Goal: Information Seeking & Learning: Learn about a topic

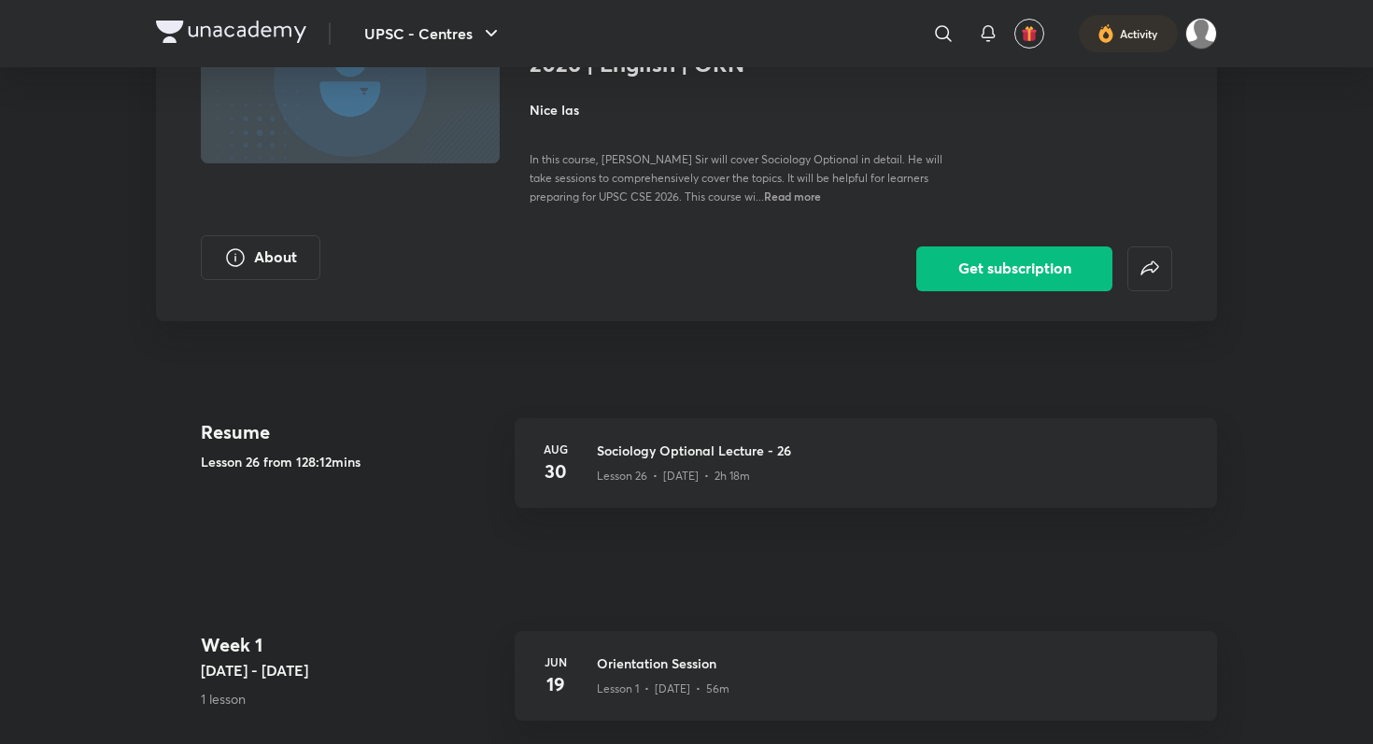
scroll to position [194, 0]
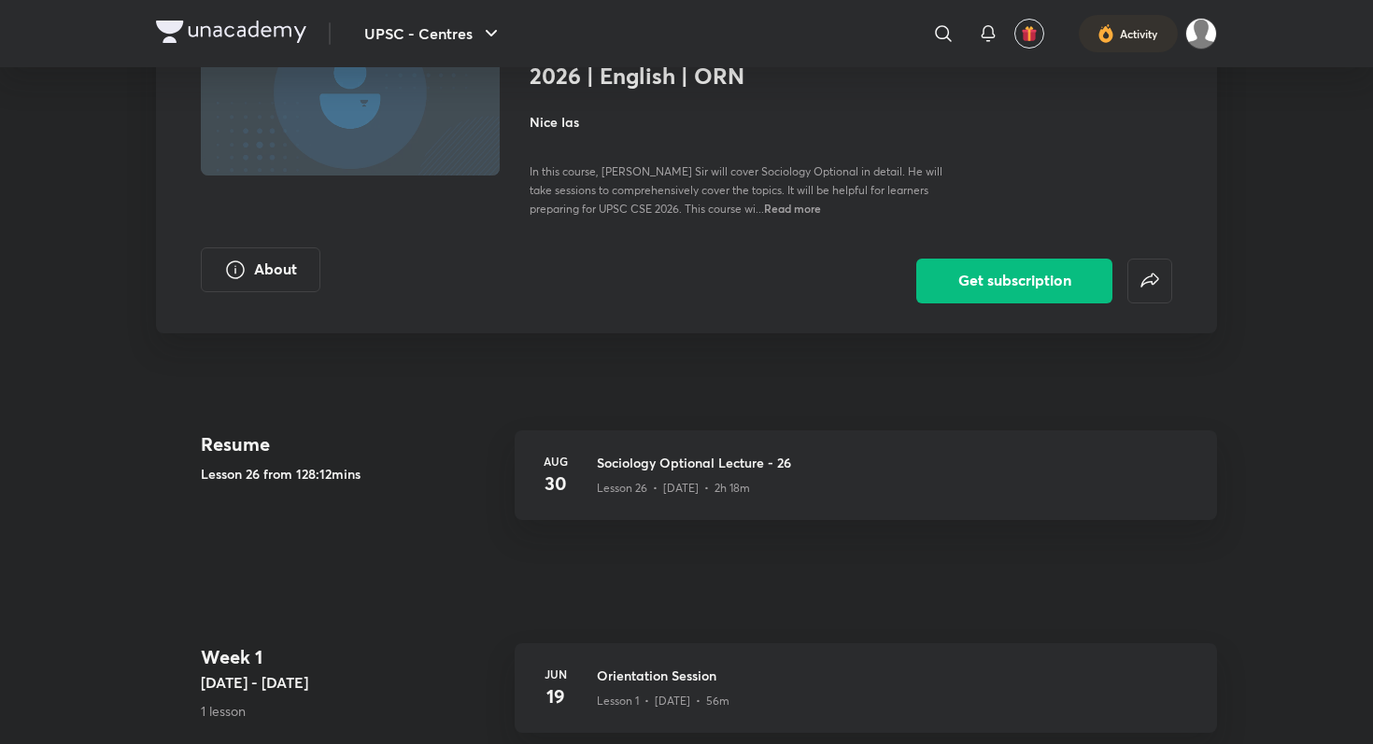
click at [171, 32] on img at bounding box center [231, 32] width 150 height 22
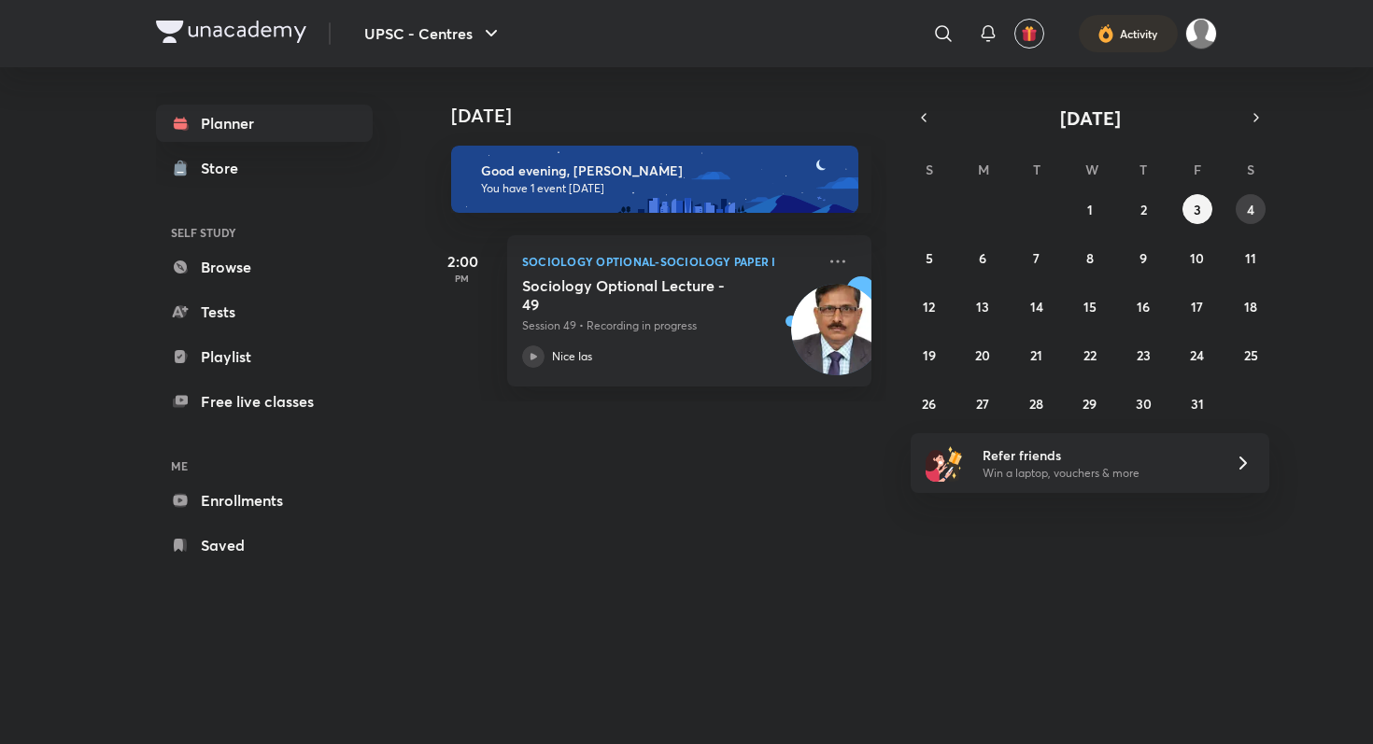
click at [1264, 209] on button "4" at bounding box center [1250, 209] width 30 height 30
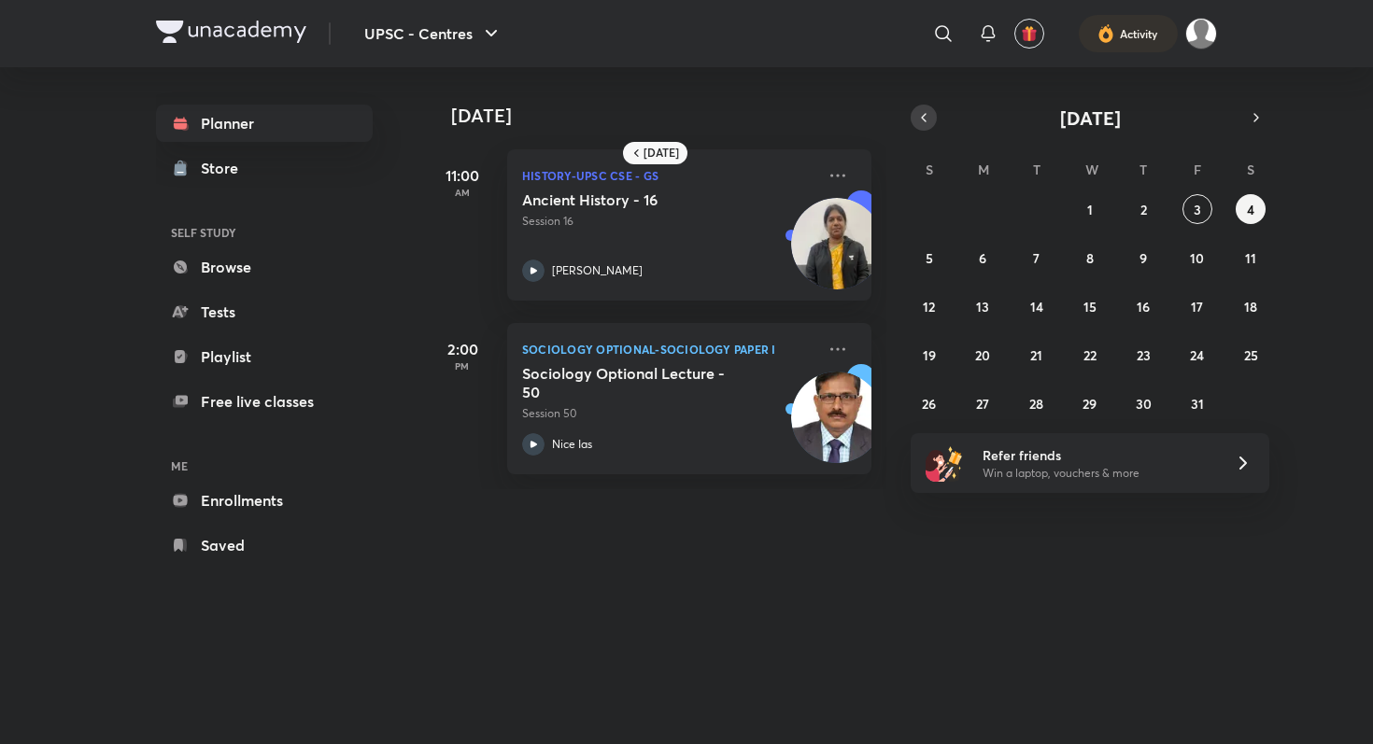
click at [931, 123] on button "button" at bounding box center [923, 118] width 26 height 26
click at [1034, 410] on abbr "30" at bounding box center [1036, 404] width 16 height 18
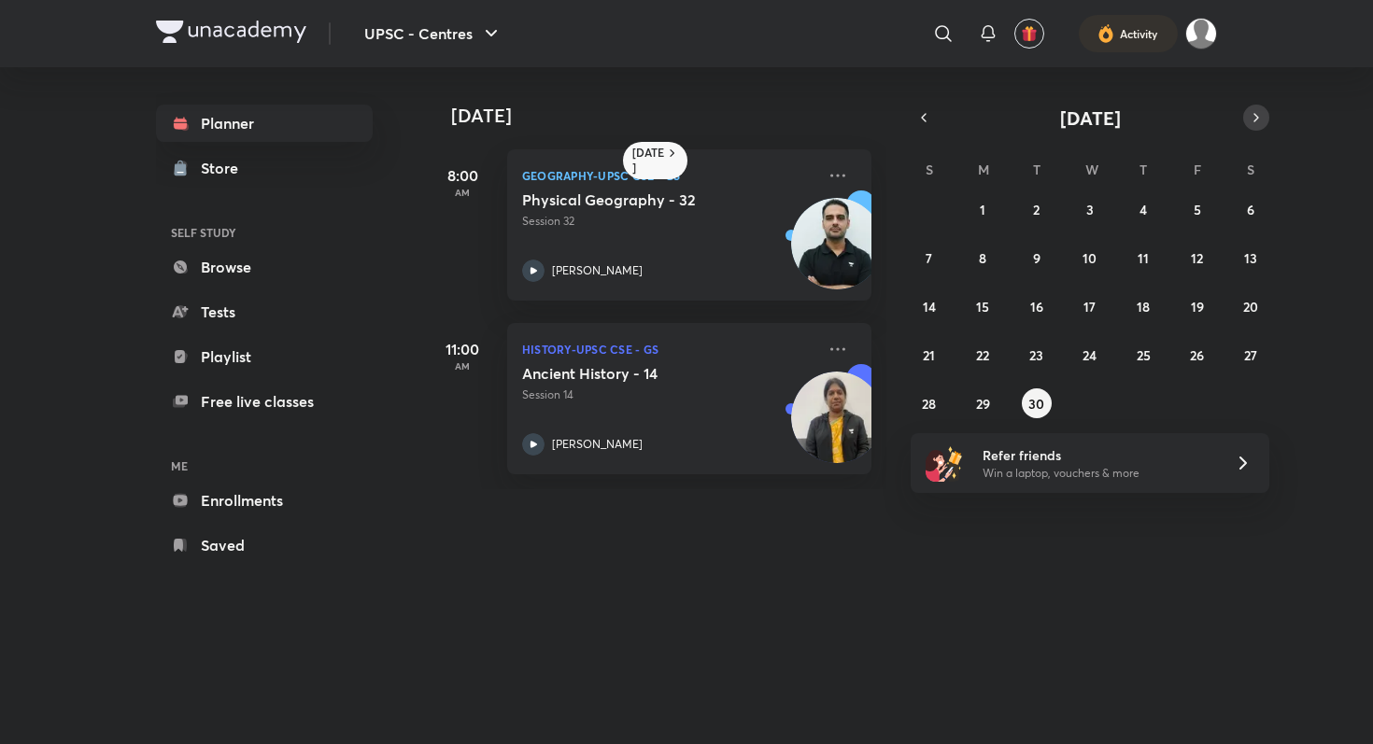
click at [1246, 123] on button "button" at bounding box center [1256, 118] width 26 height 26
click at [1096, 204] on button "1" at bounding box center [1090, 209] width 30 height 30
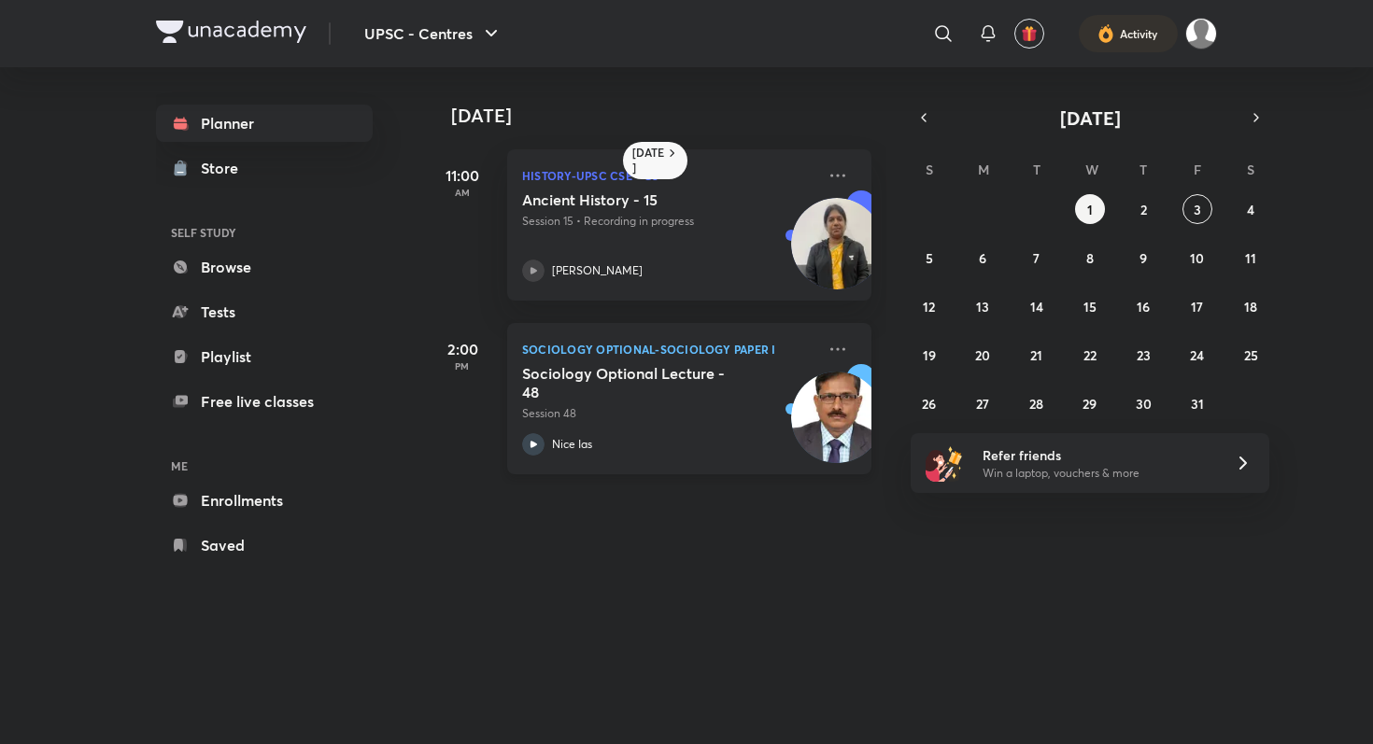
click at [676, 376] on h5 "Sociology Optional Lecture - 48" at bounding box center [638, 382] width 232 height 37
